Goal: Transaction & Acquisition: Purchase product/service

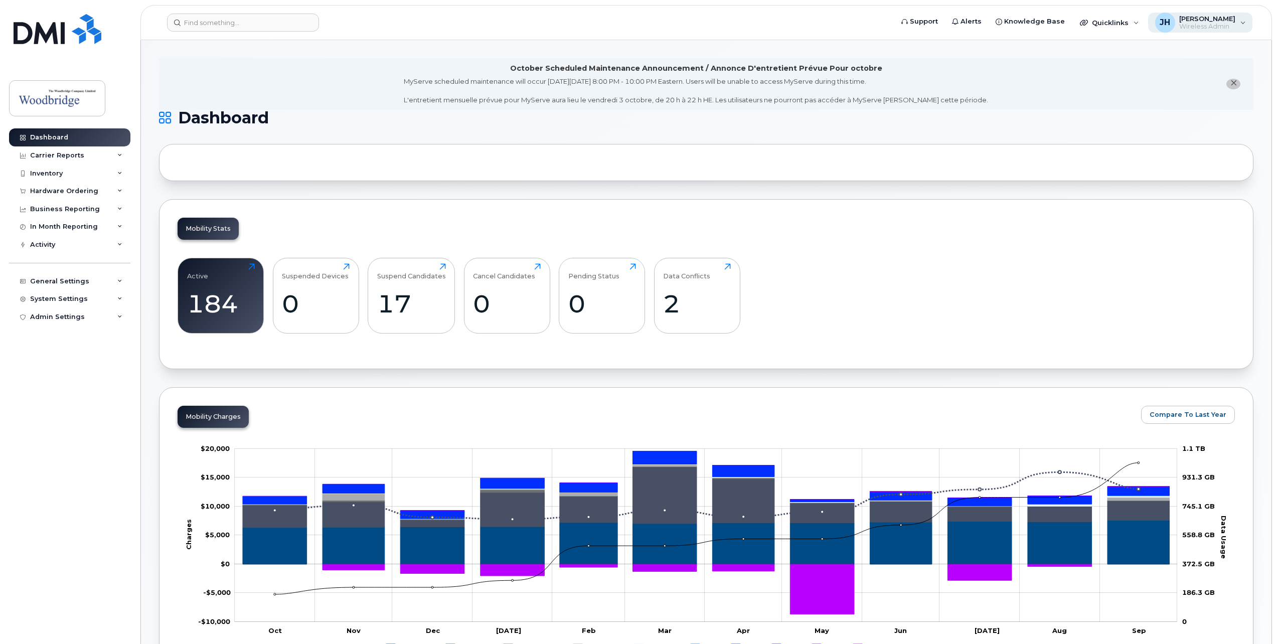
click at [1190, 26] on span "Wireless Admin" at bounding box center [1207, 27] width 56 height 8
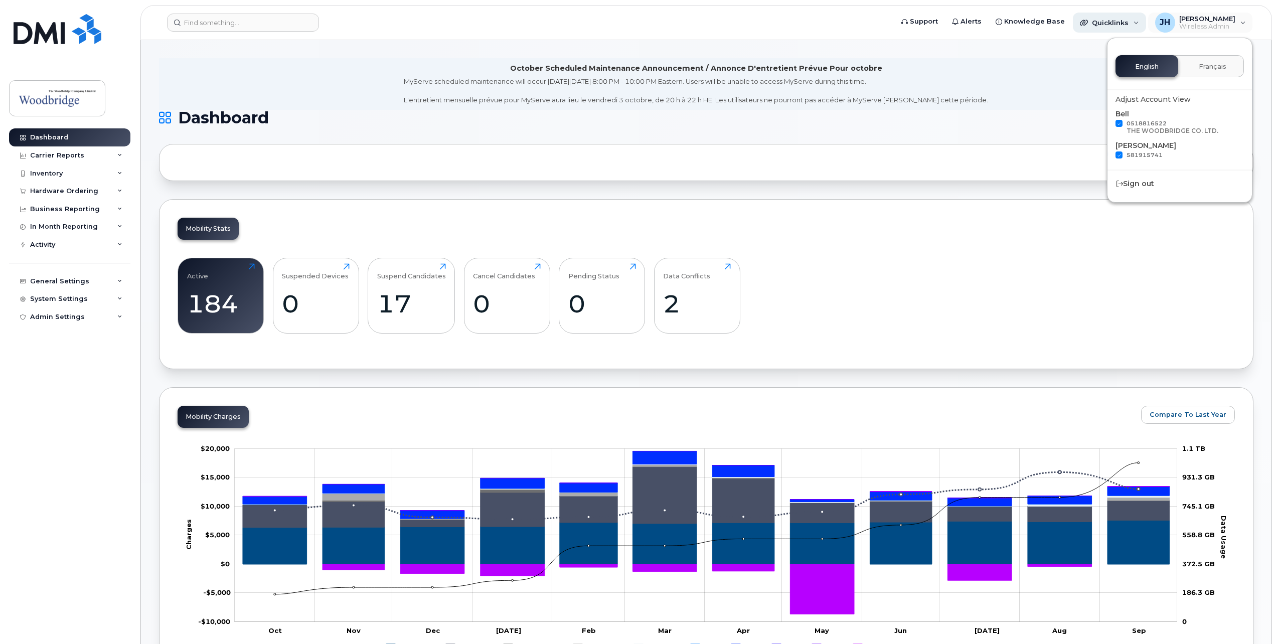
click at [1122, 23] on span "Quicklinks" at bounding box center [1110, 23] width 37 height 8
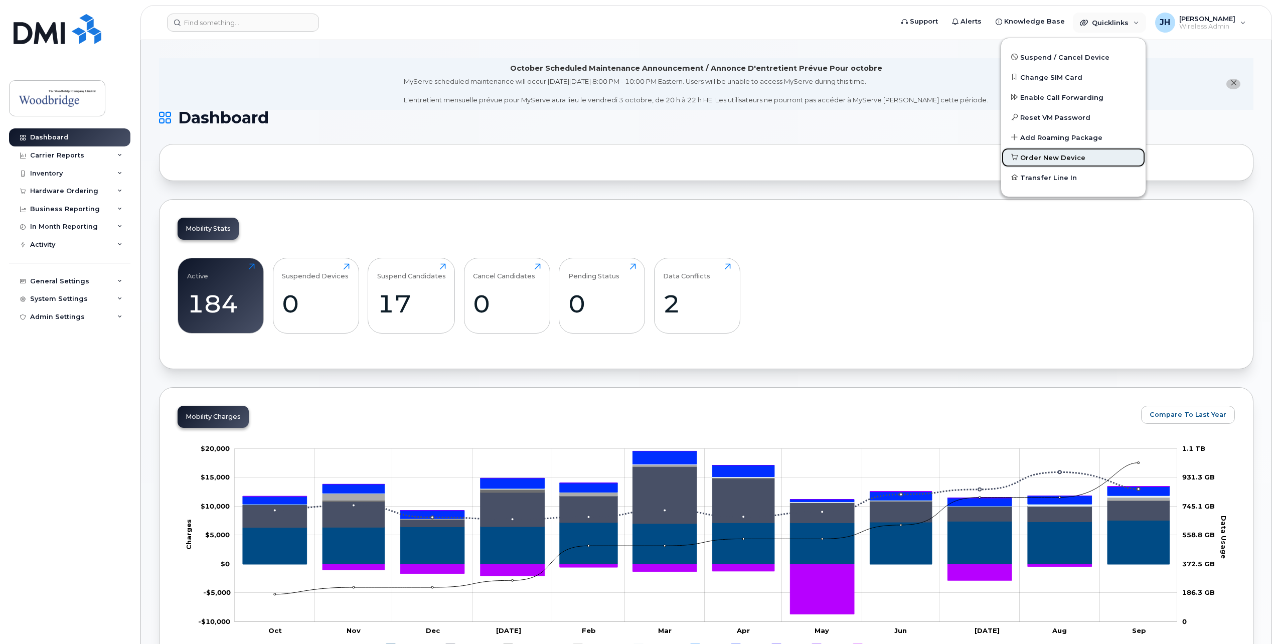
click at [1054, 157] on span "Order New Device" at bounding box center [1052, 158] width 65 height 10
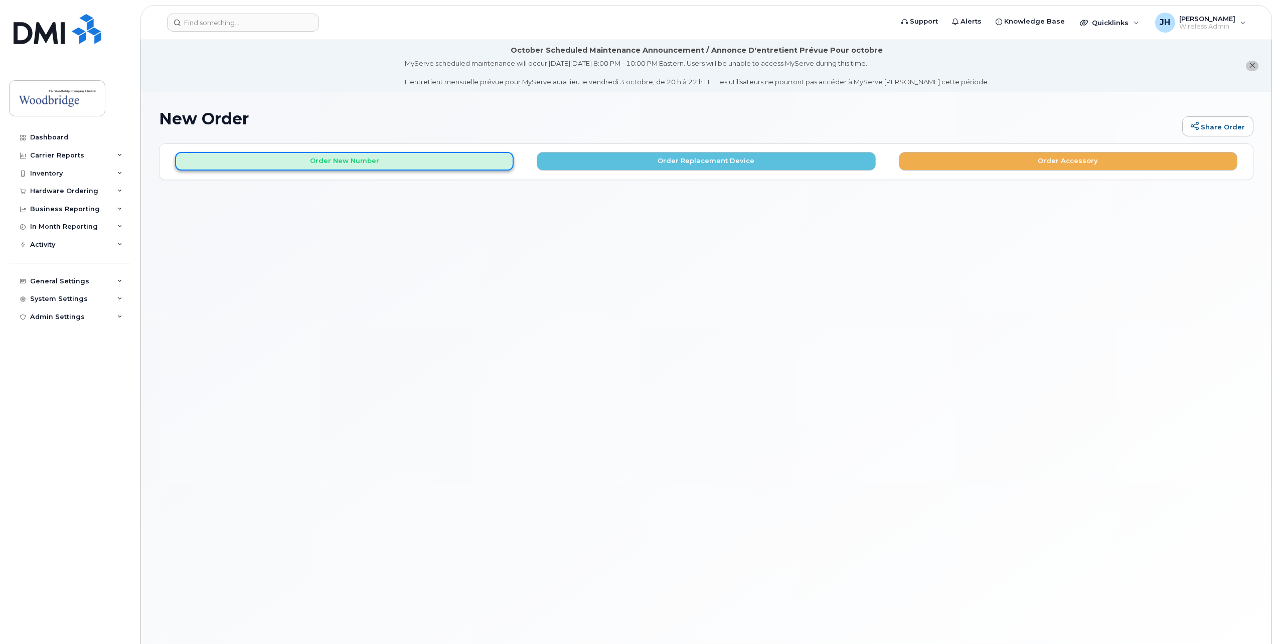
click at [413, 166] on button "Order New Number" at bounding box center [344, 161] width 339 height 19
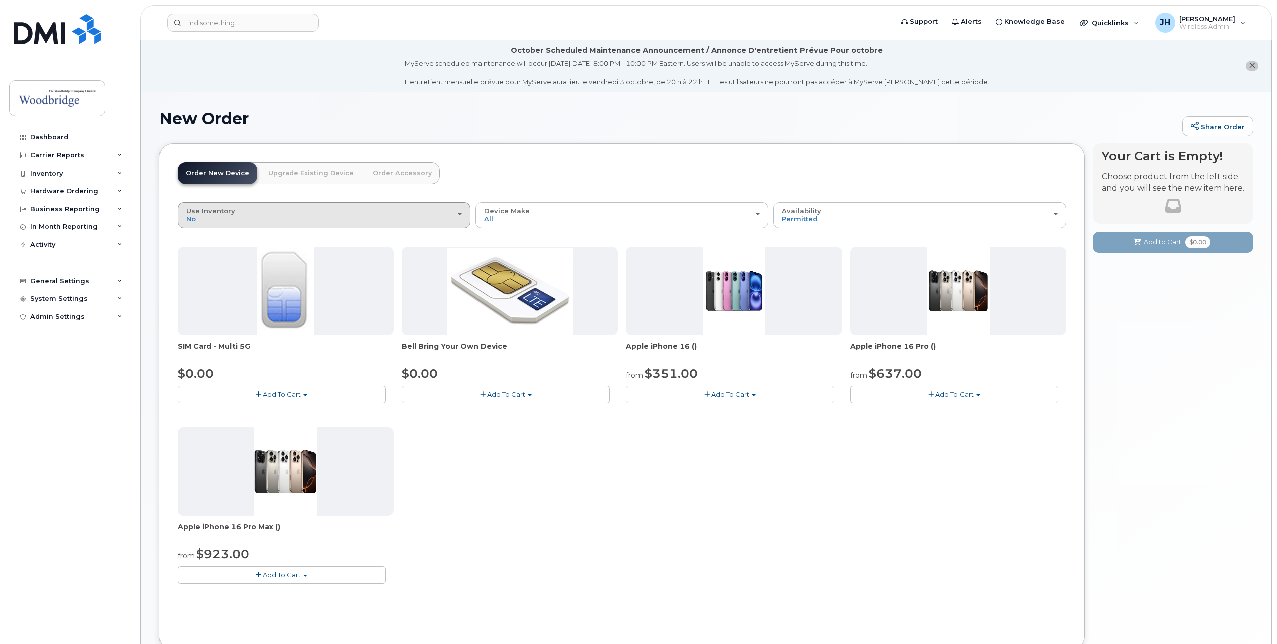
click at [319, 214] on div "Use Inventory No" at bounding box center [324, 215] width 276 height 16
click at [293, 241] on div "No" at bounding box center [324, 238] width 288 height 12
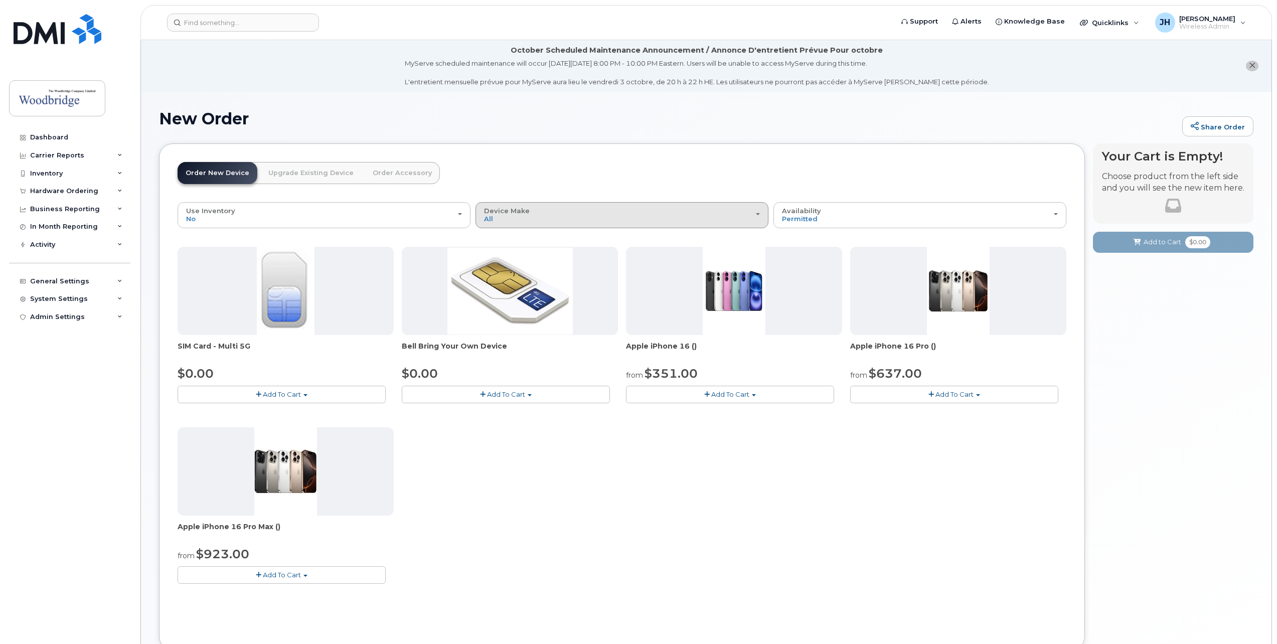
click at [506, 217] on div "Device Make All Cell Phone iPhone" at bounding box center [622, 215] width 276 height 16
click at [509, 272] on label "iPhone" at bounding box center [496, 276] width 37 height 12
click at [0, 0] on input "iPhone" at bounding box center [0, 0] width 0 height 0
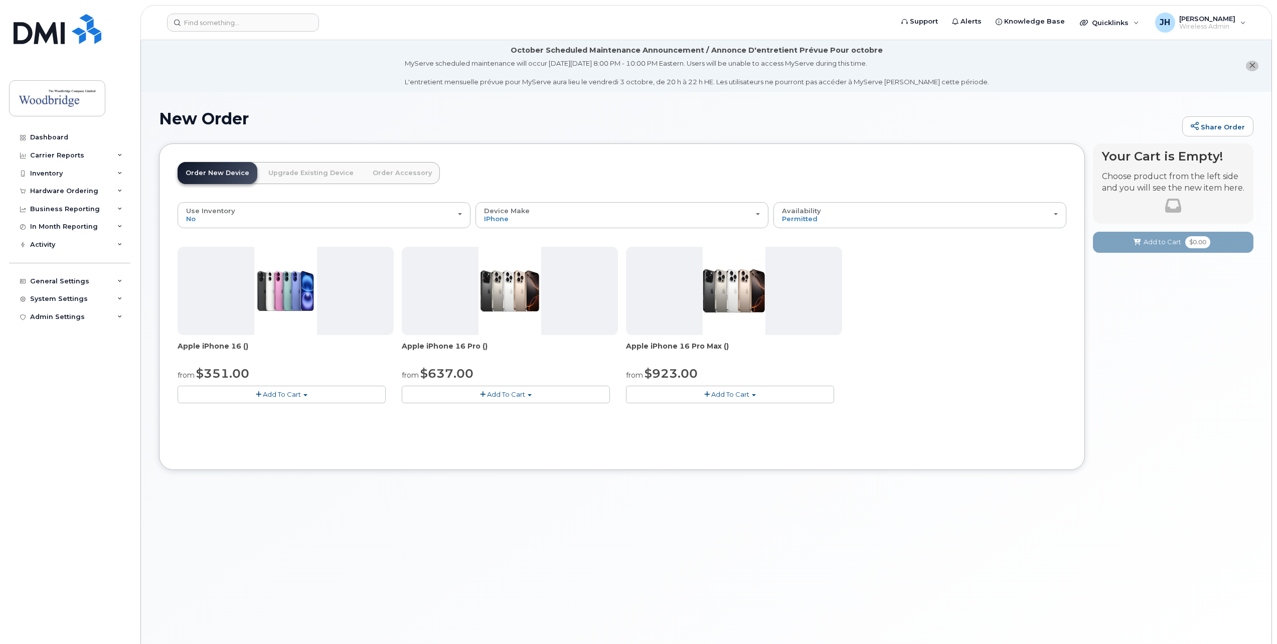
click at [509, 293] on img at bounding box center [510, 291] width 63 height 88
click at [503, 338] on div "Apple iPhone 16 Pro () from $637.00 Add To Cart $637.00 - 3 year term - voice &…" at bounding box center [510, 325] width 216 height 157
click at [525, 394] on span "Add To Cart" at bounding box center [506, 394] width 38 height 8
click at [504, 314] on img at bounding box center [510, 291] width 63 height 88
click at [471, 392] on button "Add To Cart" at bounding box center [506, 395] width 208 height 18
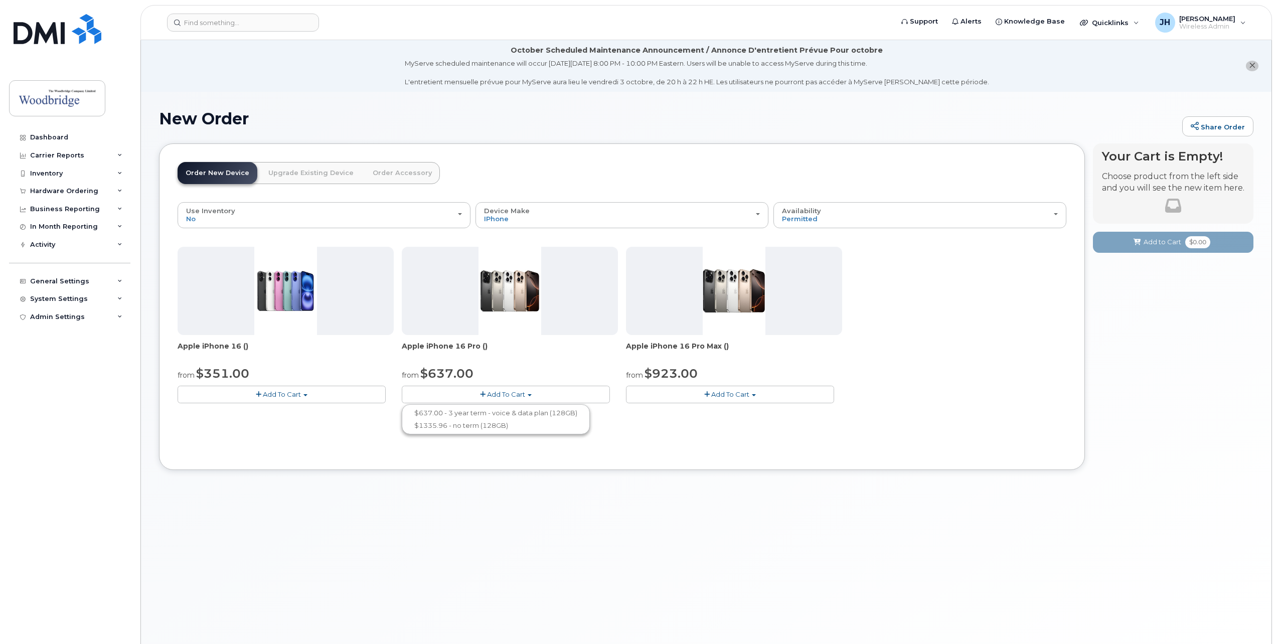
click at [463, 277] on div at bounding box center [510, 291] width 216 height 88
drag, startPoint x: 520, startPoint y: 326, endPoint x: 510, endPoint y: 330, distance: 11.3
click at [520, 325] on img at bounding box center [510, 291] width 63 height 88
click at [449, 308] on div at bounding box center [510, 291] width 216 height 88
click at [487, 393] on span "Add To Cart" at bounding box center [506, 394] width 38 height 8
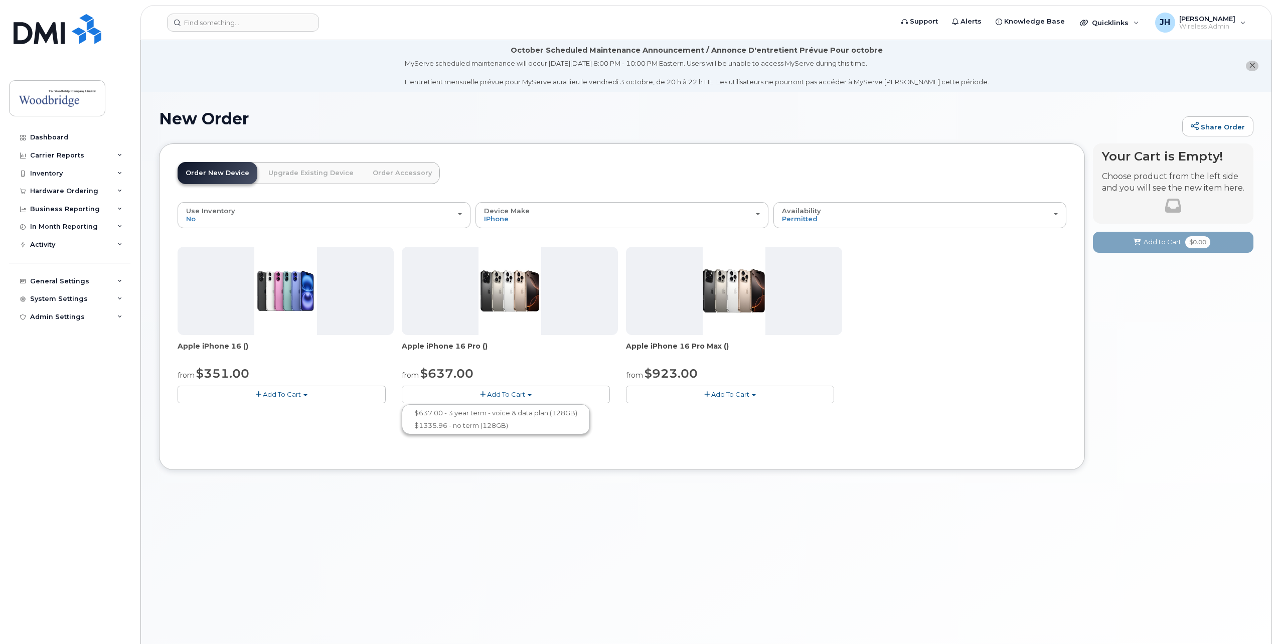
click at [511, 332] on img at bounding box center [510, 291] width 63 height 88
click at [279, 173] on link "Upgrade Existing Device" at bounding box center [310, 173] width 101 height 22
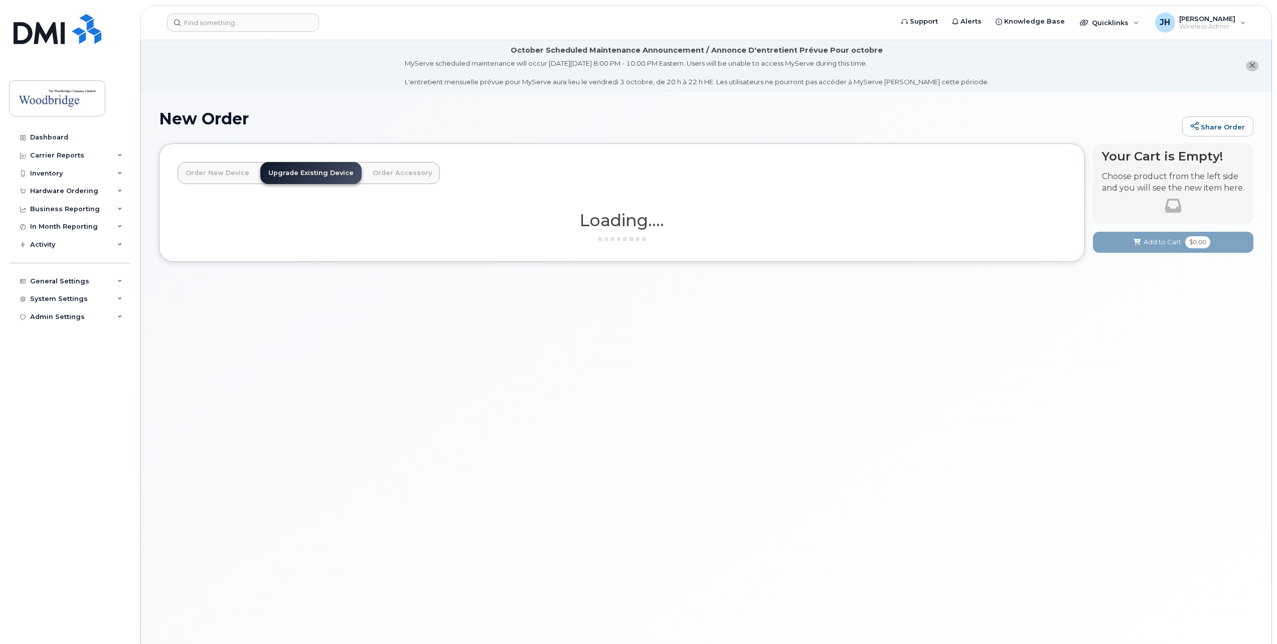
click at [224, 176] on link "Order New Device" at bounding box center [218, 173] width 80 height 22
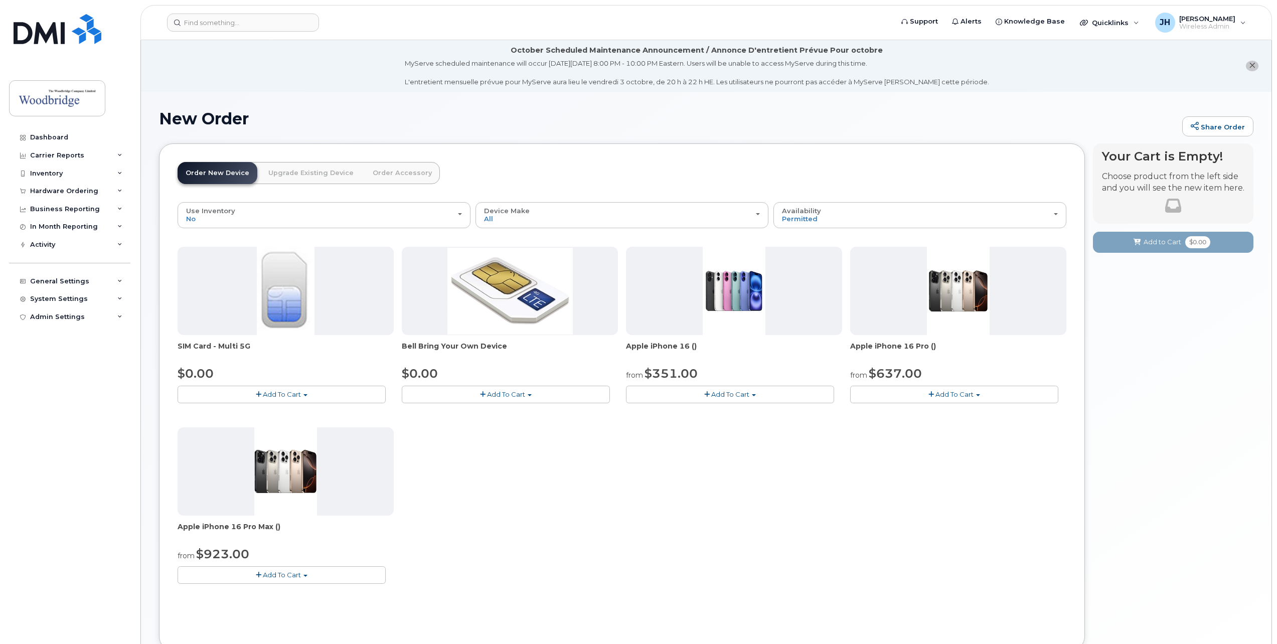
click at [347, 167] on link "Upgrade Existing Device" at bounding box center [310, 173] width 101 height 22
